Goal: Task Accomplishment & Management: Manage account settings

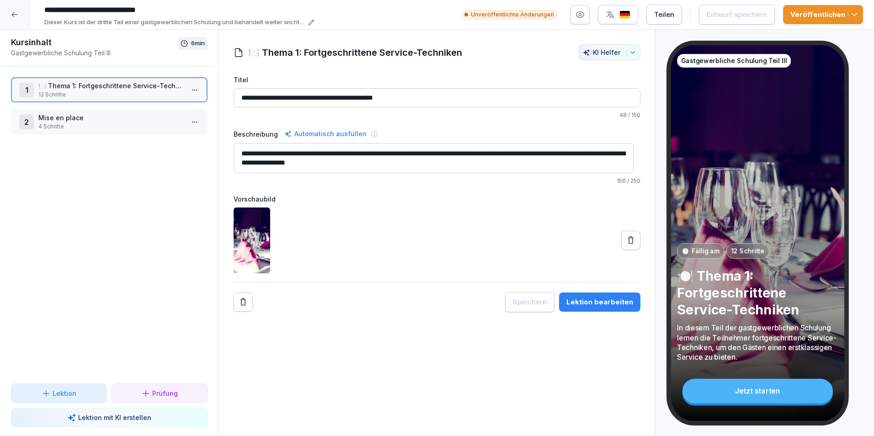
drag, startPoint x: 82, startPoint y: 115, endPoint x: 61, endPoint y: 118, distance: 21.6
click at [61, 118] on p "Mise en place" at bounding box center [110, 118] width 145 height 10
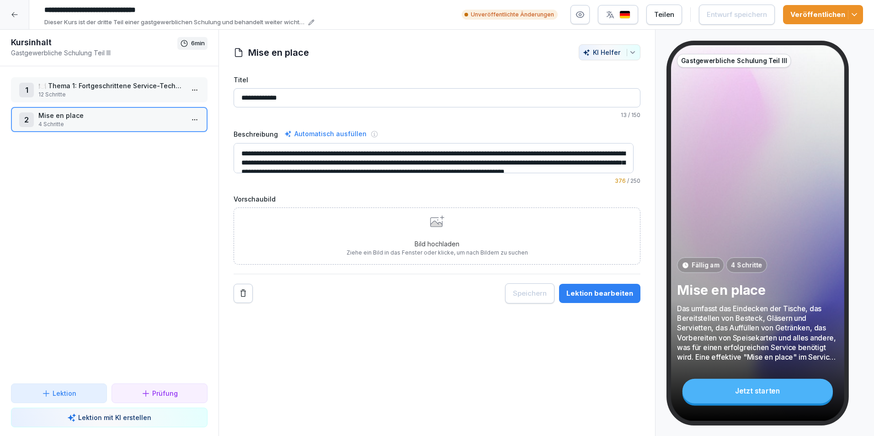
drag, startPoint x: 294, startPoint y: 96, endPoint x: 229, endPoint y: 97, distance: 64.5
click at [229, 97] on div "**********" at bounding box center [437, 173] width 436 height 259
click at [16, 12] on icon at bounding box center [14, 14] width 7 height 7
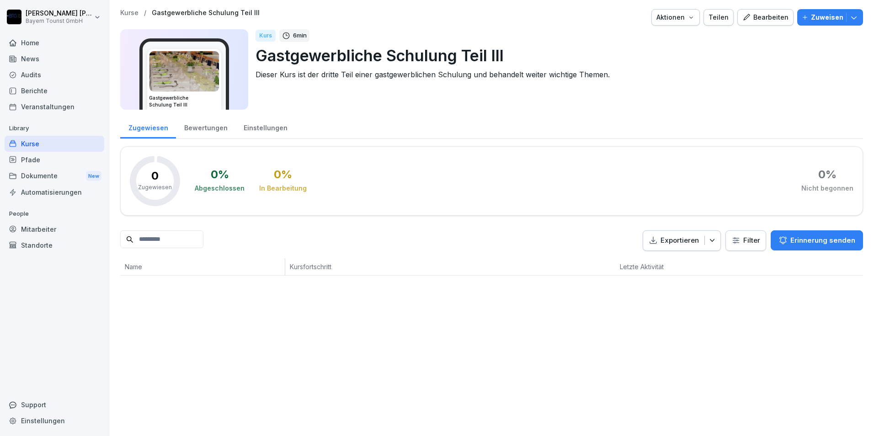
click at [37, 145] on div "Kurse" at bounding box center [55, 144] width 100 height 16
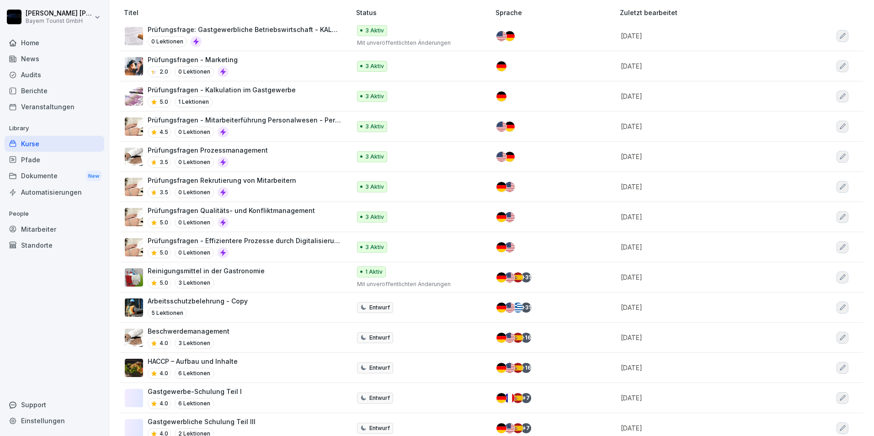
scroll to position [137, 0]
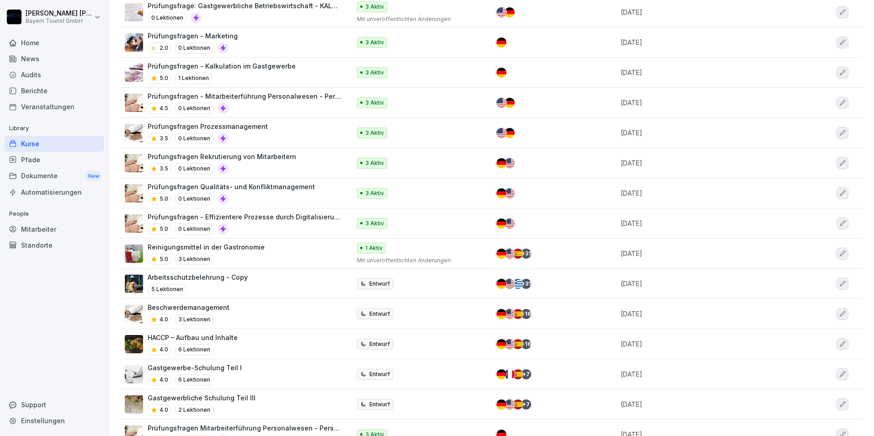
click at [225, 365] on p "Gastgewerbe-Schulung Teil I" at bounding box center [195, 368] width 94 height 10
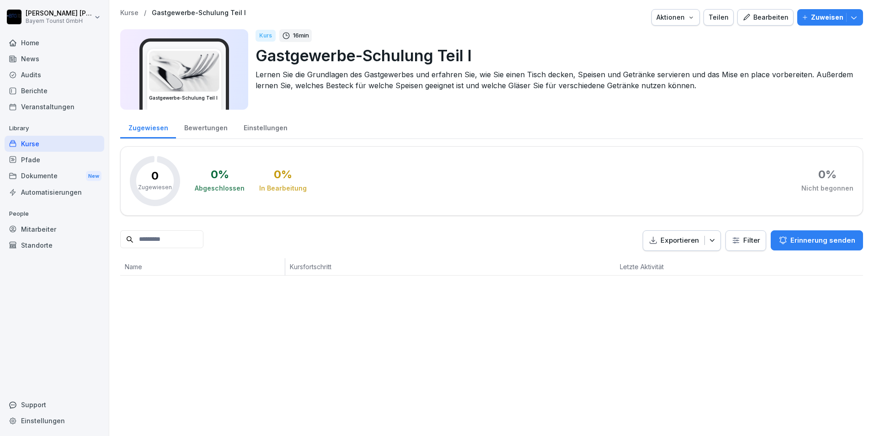
click at [765, 13] on div "Bearbeiten" at bounding box center [766, 17] width 46 height 10
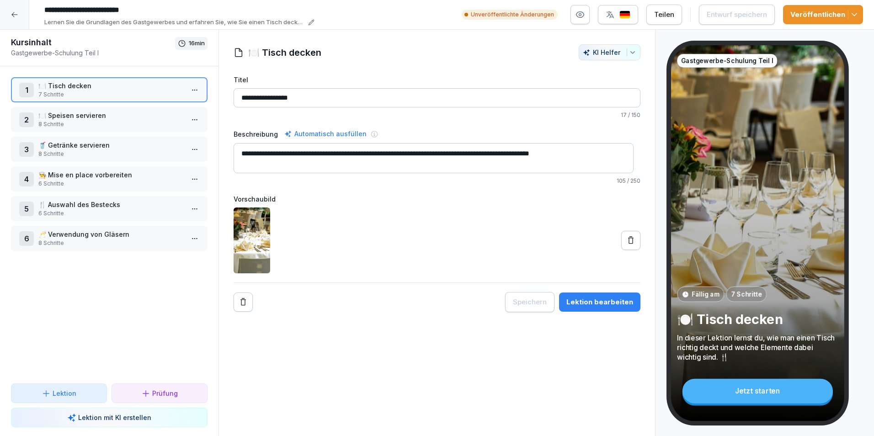
click at [11, 14] on icon at bounding box center [14, 14] width 7 height 7
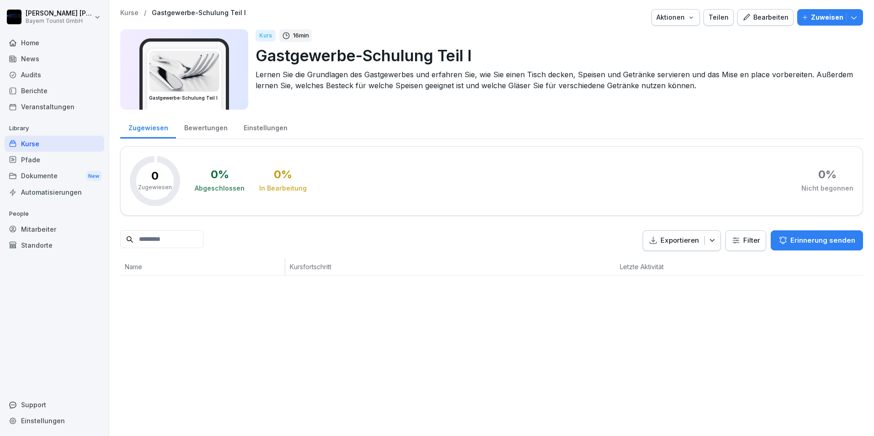
click at [31, 143] on div "Kurse" at bounding box center [55, 144] width 100 height 16
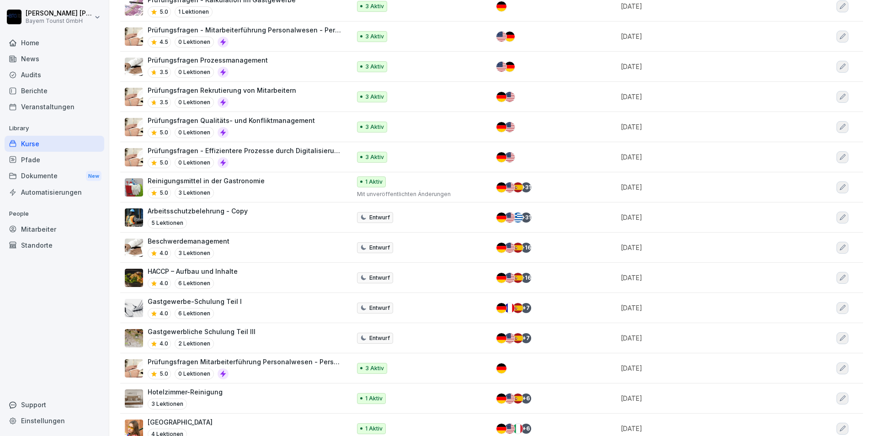
scroll to position [229, 0]
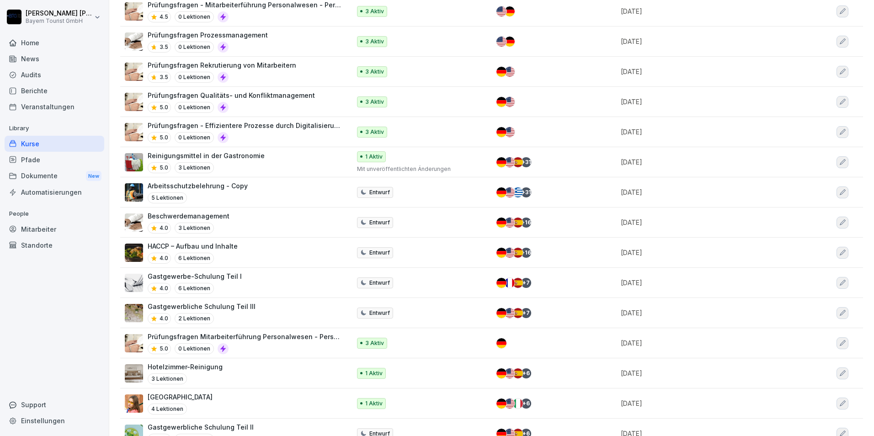
click at [209, 307] on p "Gastgewerbliche Schulung Teil III" at bounding box center [202, 307] width 108 height 10
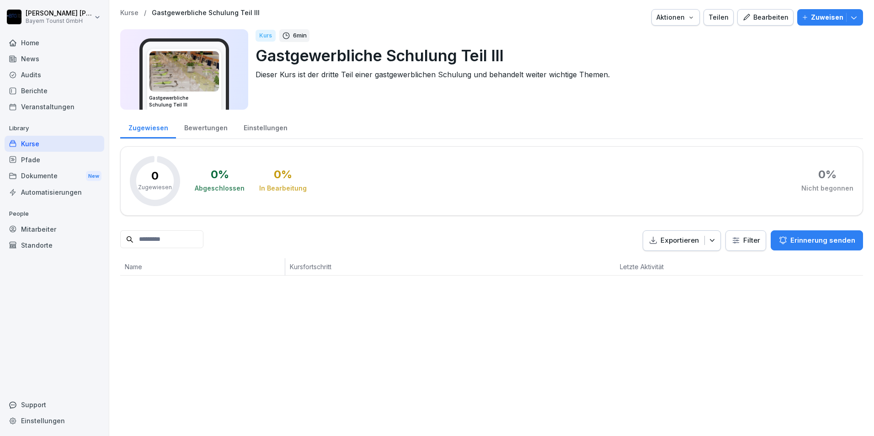
click at [765, 16] on div "Bearbeiten" at bounding box center [766, 17] width 46 height 10
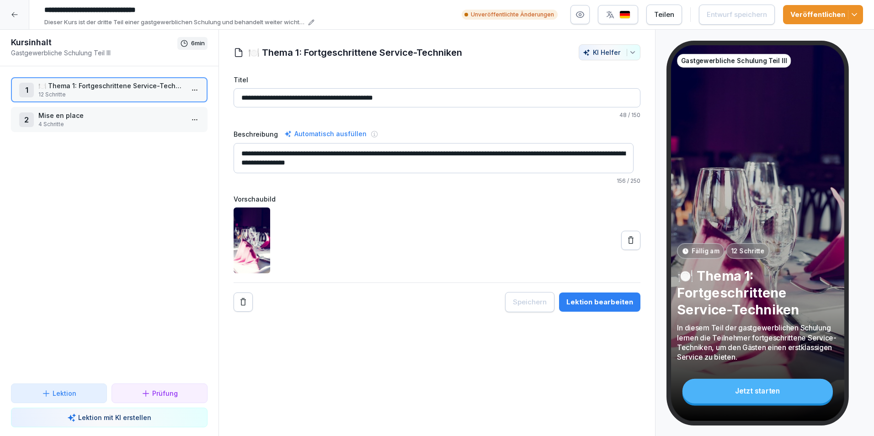
click at [15, 12] on icon at bounding box center [14, 14] width 7 height 7
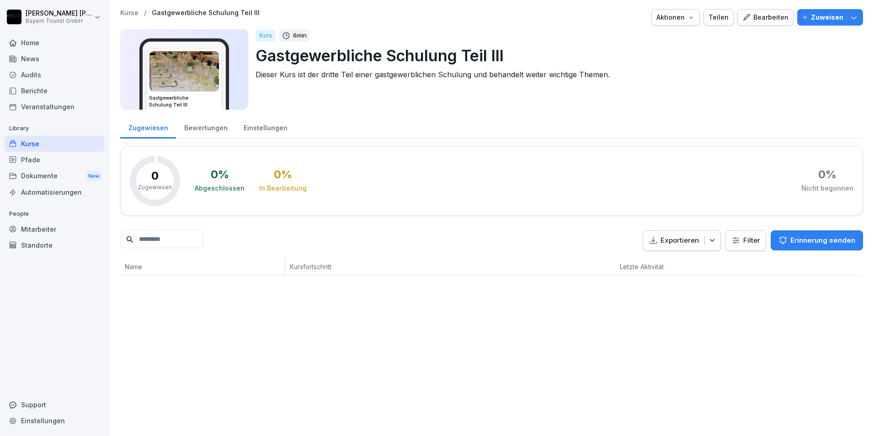
click at [32, 139] on div "Kurse" at bounding box center [55, 144] width 100 height 16
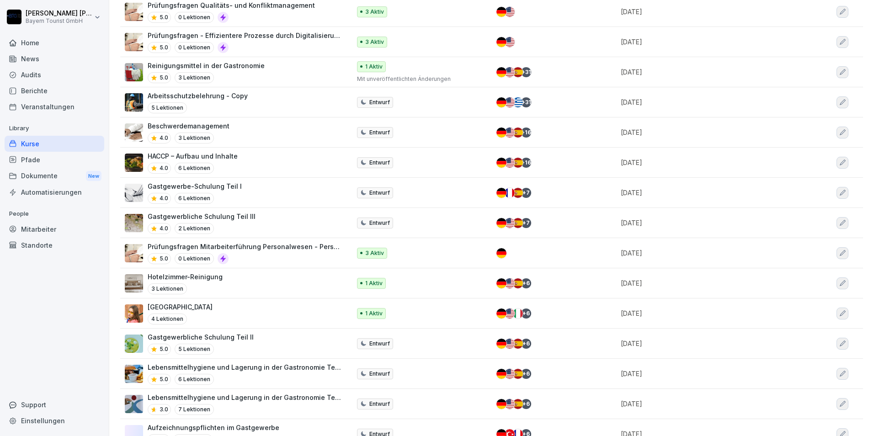
scroll to position [320, 0]
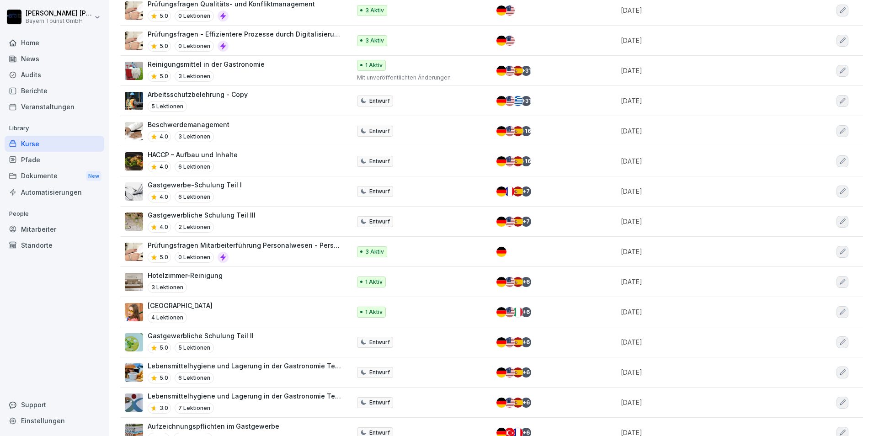
click at [218, 336] on p "Gastgewerbliche Schulung Teil II" at bounding box center [201, 336] width 106 height 10
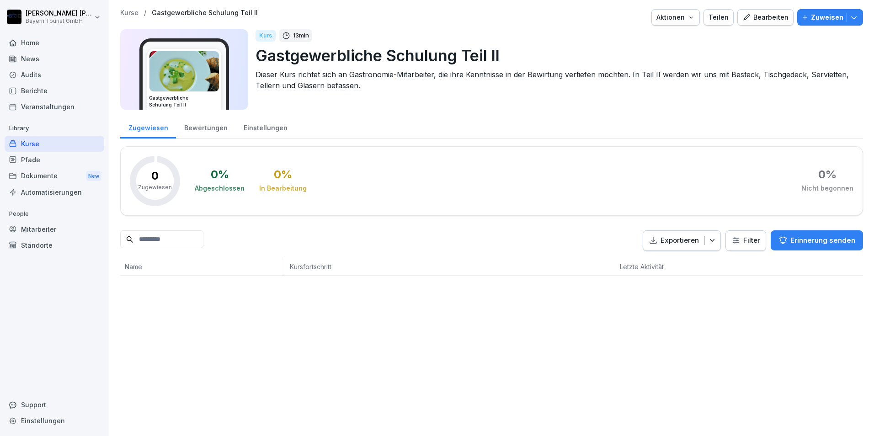
click at [765, 18] on div "Bearbeiten" at bounding box center [766, 17] width 46 height 10
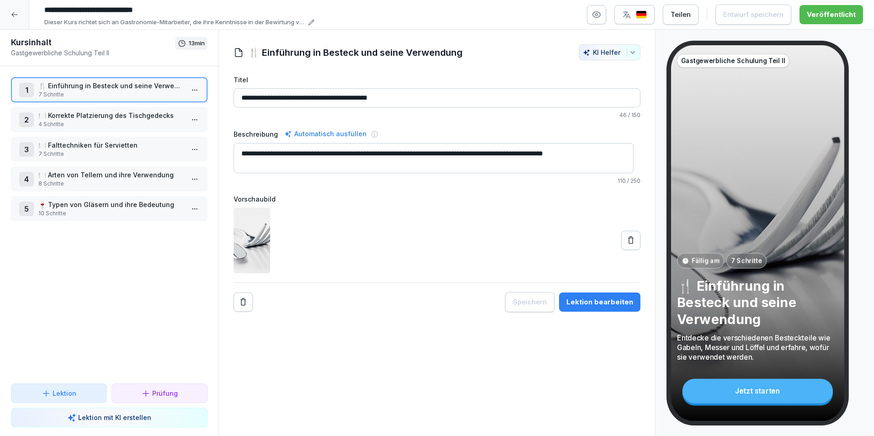
drag, startPoint x: 401, startPoint y: 97, endPoint x: 249, endPoint y: 96, distance: 152.3
click at [249, 96] on input "**********" at bounding box center [437, 97] width 407 height 19
click at [148, 113] on p "🍽️ Korrekte Platzierung des Tischgedecks" at bounding box center [110, 116] width 145 height 10
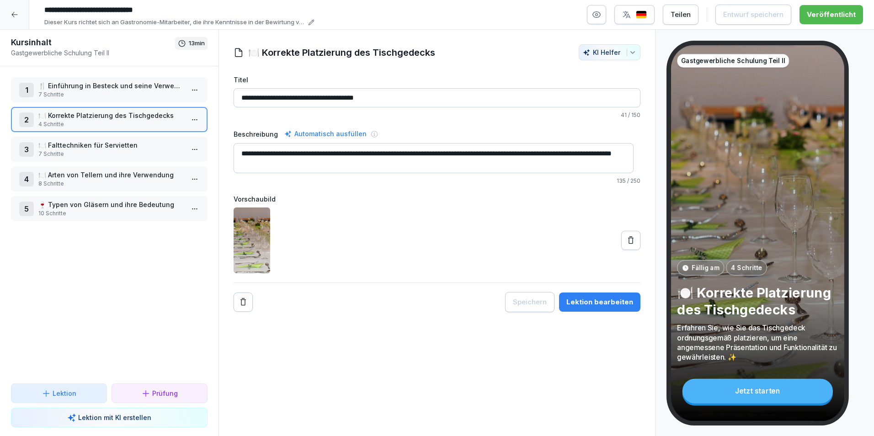
drag, startPoint x: 380, startPoint y: 99, endPoint x: 252, endPoint y: 95, distance: 128.5
click at [252, 95] on input "**********" at bounding box center [437, 97] width 407 height 19
click at [77, 144] on p "🍽️ Falttechniken für Servietten" at bounding box center [110, 145] width 145 height 10
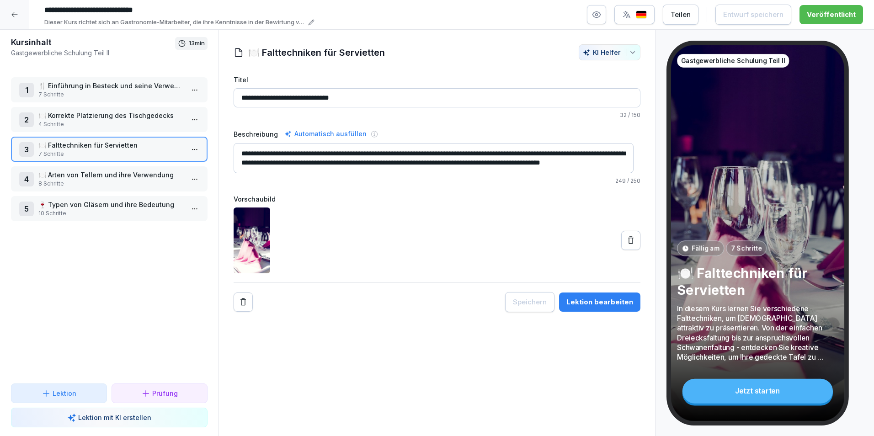
click at [108, 173] on p "🍽️ Arten von Tellern und ihre Verwendung" at bounding box center [110, 175] width 145 height 10
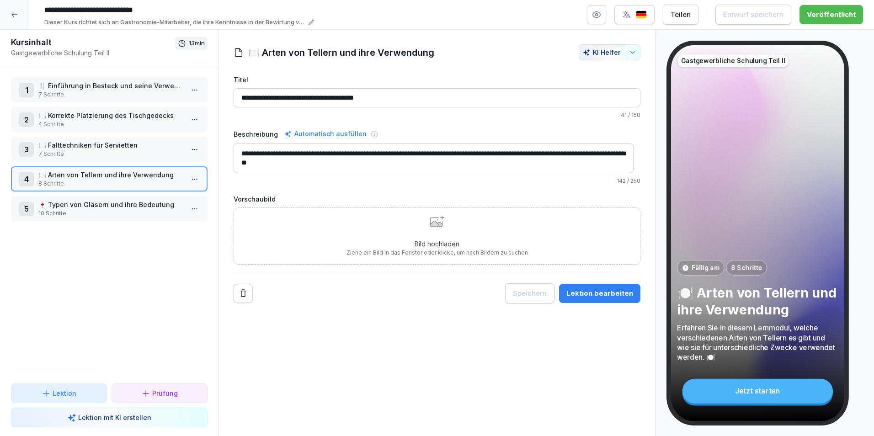
drag, startPoint x: 381, startPoint y: 99, endPoint x: 254, endPoint y: 96, distance: 127.2
click at [254, 96] on input "**********" at bounding box center [437, 97] width 407 height 19
click at [113, 146] on p "🍽️ Falttechniken für Servietten" at bounding box center [110, 145] width 145 height 10
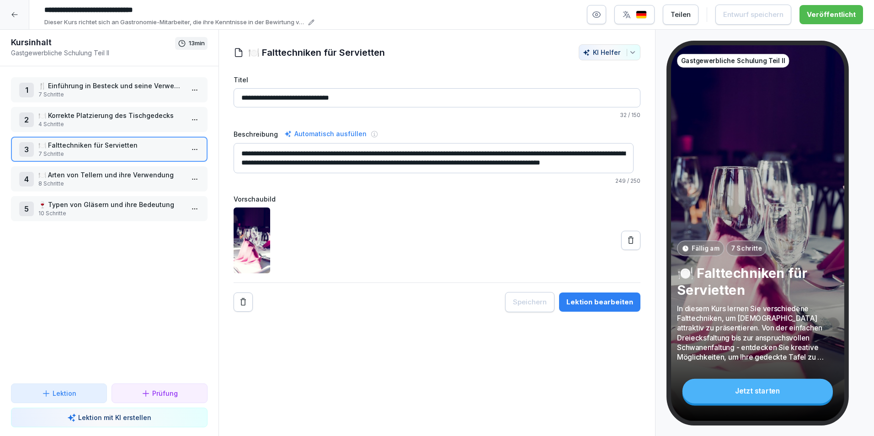
drag, startPoint x: 345, startPoint y: 96, endPoint x: 253, endPoint y: 102, distance: 92.1
click at [253, 102] on input "**********" at bounding box center [437, 97] width 407 height 19
click at [126, 207] on p "🍷 Typen von Gläsern und ihre Bedeutung" at bounding box center [110, 205] width 145 height 10
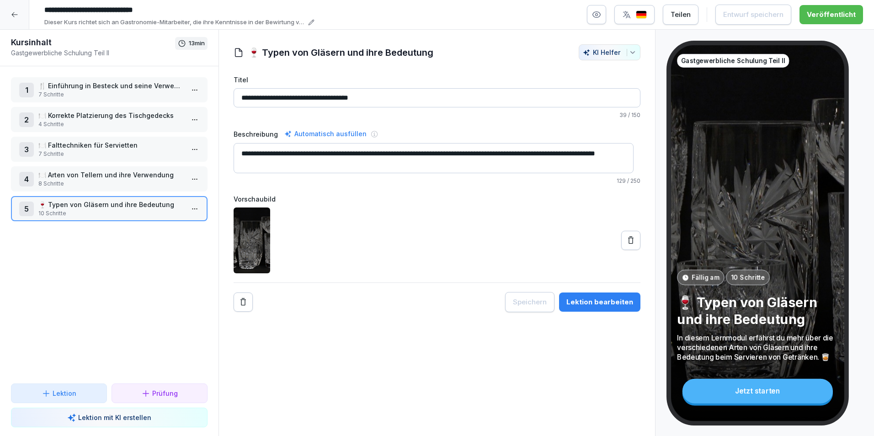
drag, startPoint x: 379, startPoint y: 97, endPoint x: 252, endPoint y: 97, distance: 127.1
click at [252, 97] on input "**********" at bounding box center [437, 97] width 407 height 19
click at [16, 13] on icon at bounding box center [14, 14] width 7 height 7
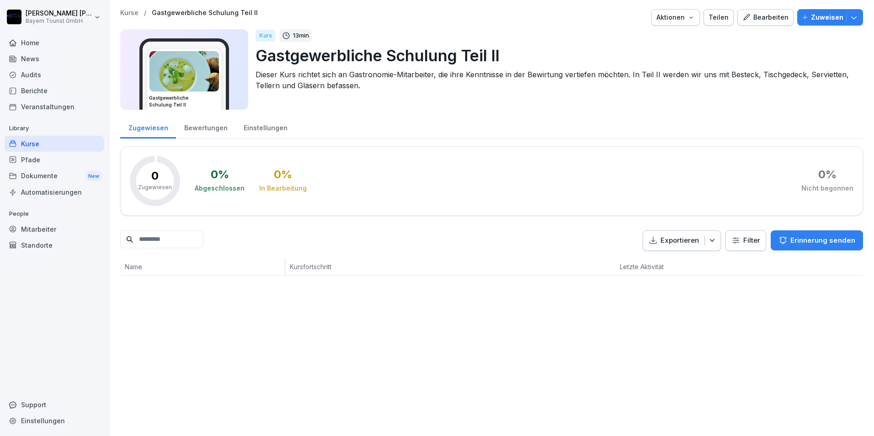
click at [30, 142] on div "Kurse" at bounding box center [55, 144] width 100 height 16
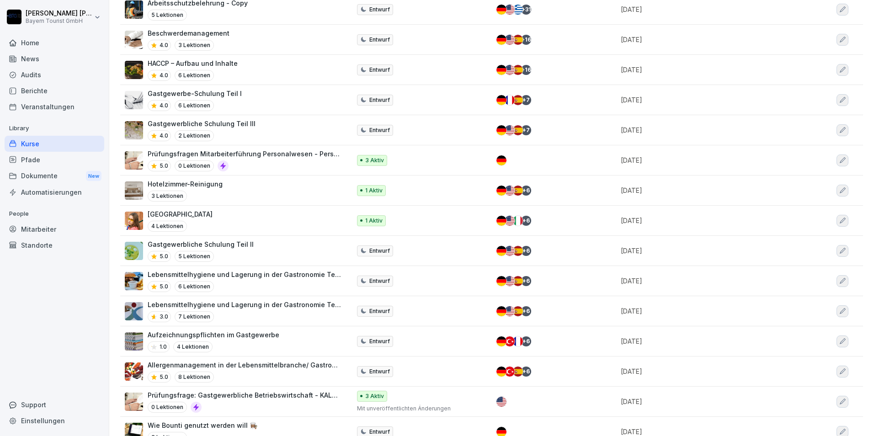
scroll to position [436, 0]
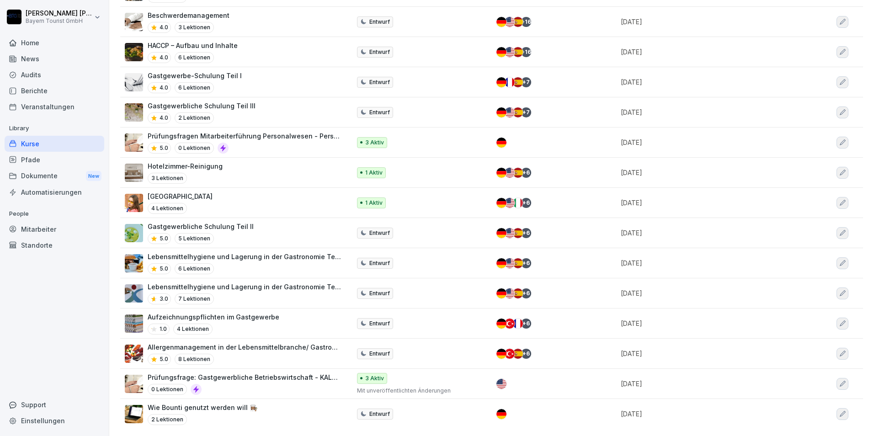
click at [219, 222] on p "Gastgewerbliche Schulung Teil II" at bounding box center [201, 227] width 106 height 10
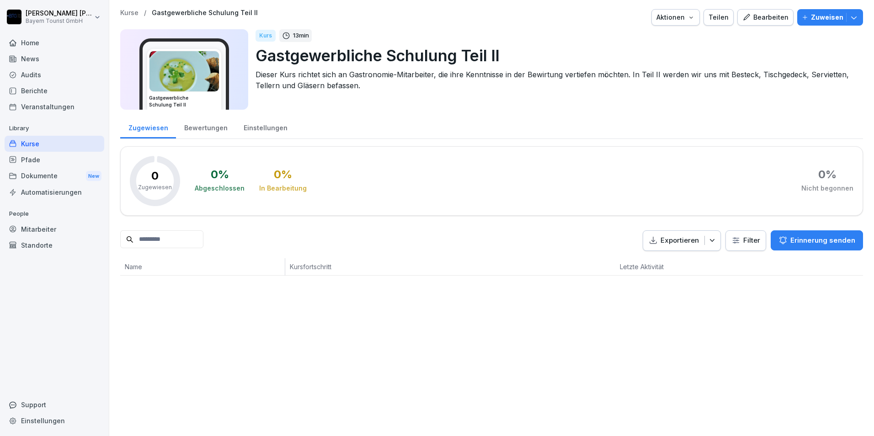
click at [767, 18] on div "Bearbeiten" at bounding box center [766, 17] width 46 height 10
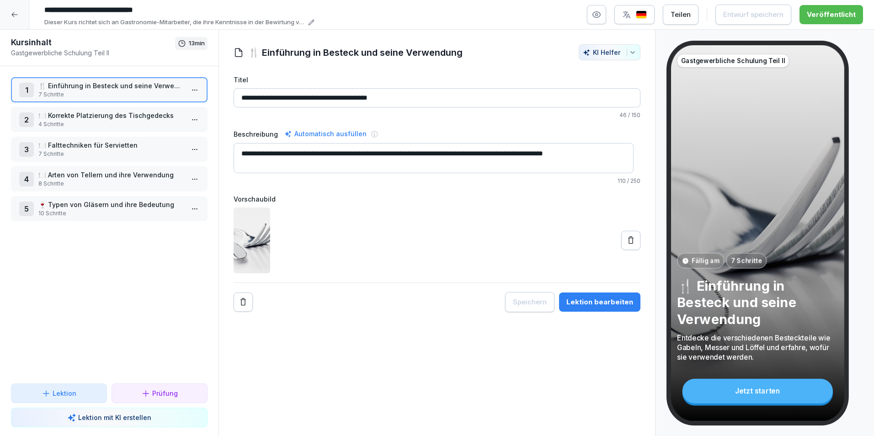
click at [15, 16] on icon at bounding box center [14, 14] width 7 height 7
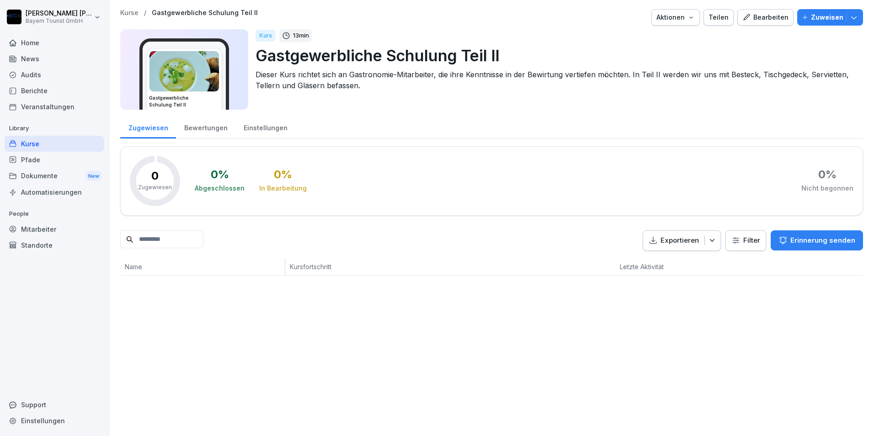
click at [35, 143] on div "Kurse" at bounding box center [55, 144] width 100 height 16
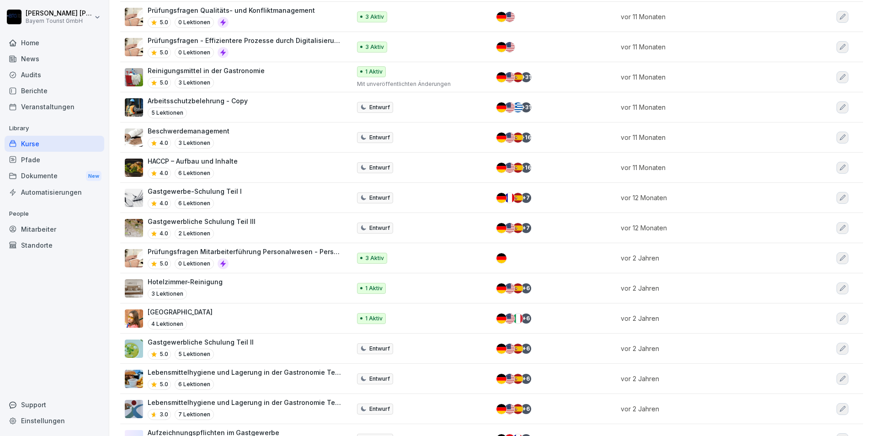
scroll to position [320, 0]
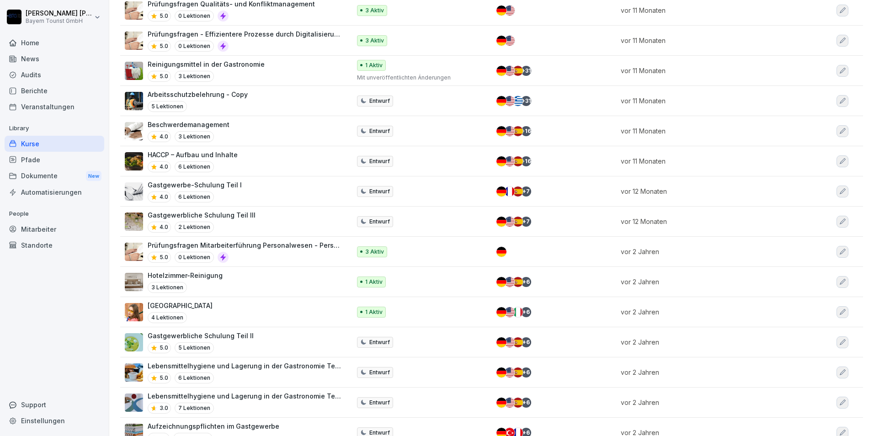
click at [182, 217] on p "Gastgewerbliche Schulung Teil III" at bounding box center [202, 215] width 108 height 10
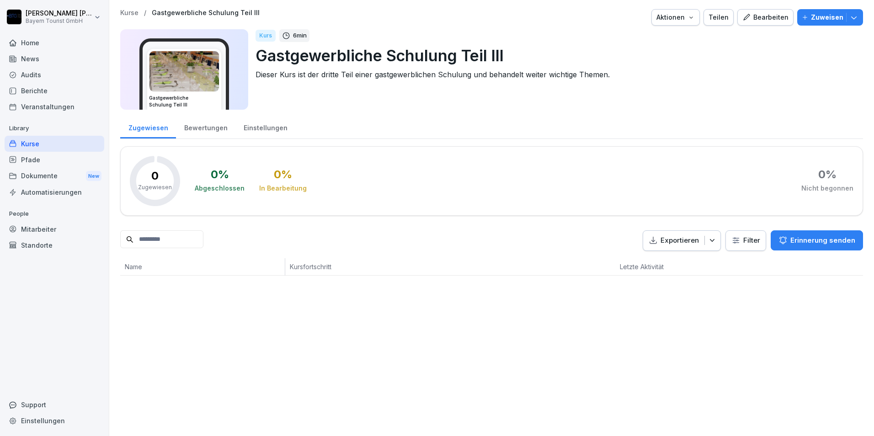
click at [749, 19] on div "Bearbeiten" at bounding box center [766, 17] width 46 height 10
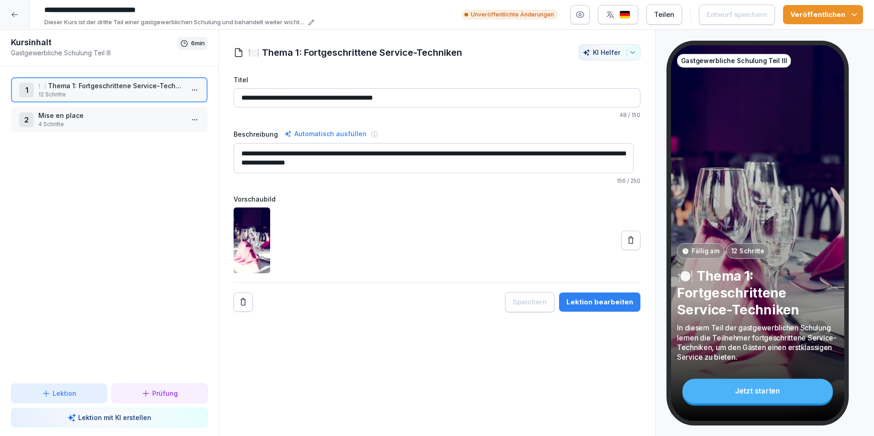
click at [14, 16] on icon at bounding box center [14, 14] width 7 height 7
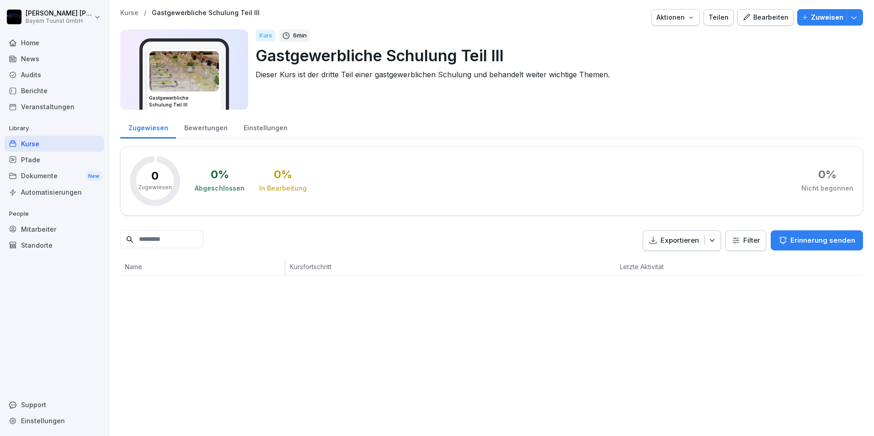
click at [27, 142] on div "Kurse" at bounding box center [55, 144] width 100 height 16
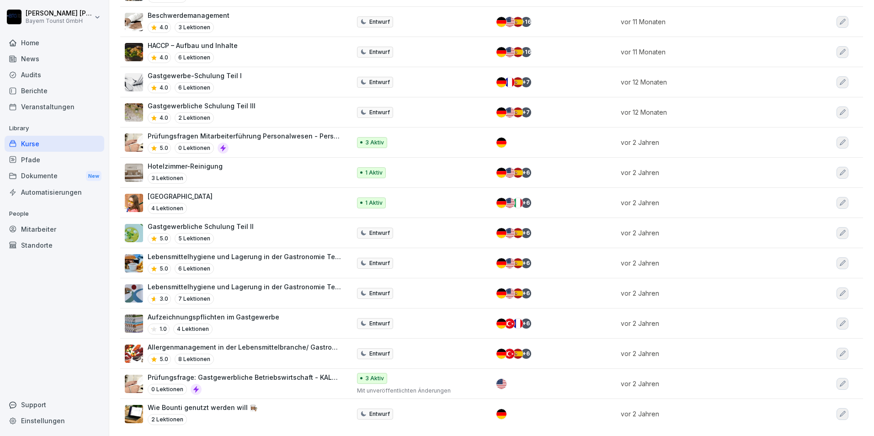
scroll to position [436, 0]
